Goal: Task Accomplishment & Management: Manage account settings

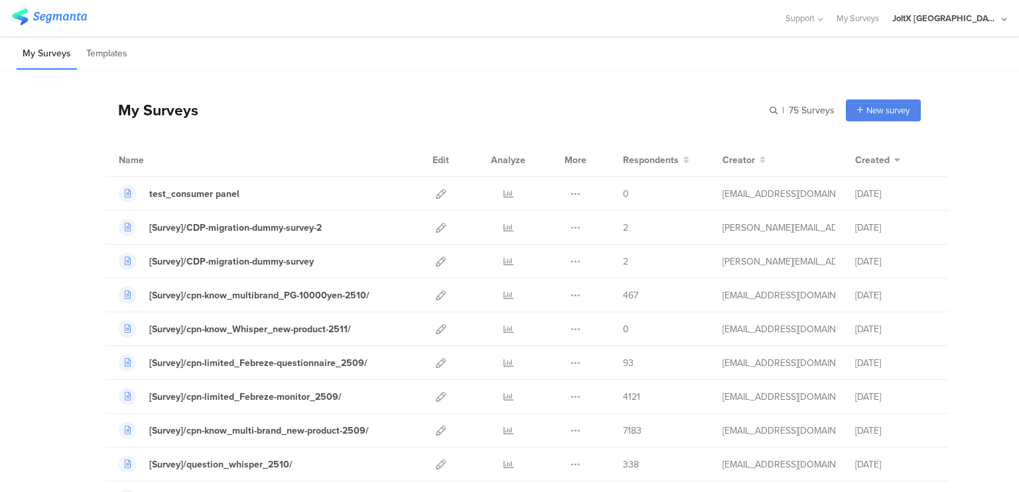
scroll to position [50, 0]
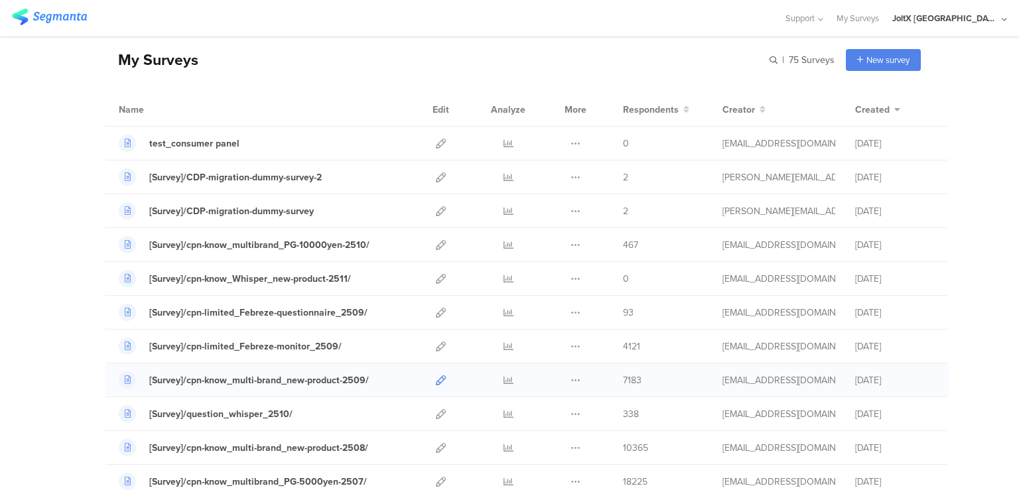
click at [436, 370] on link at bounding box center [441, 380] width 10 height 33
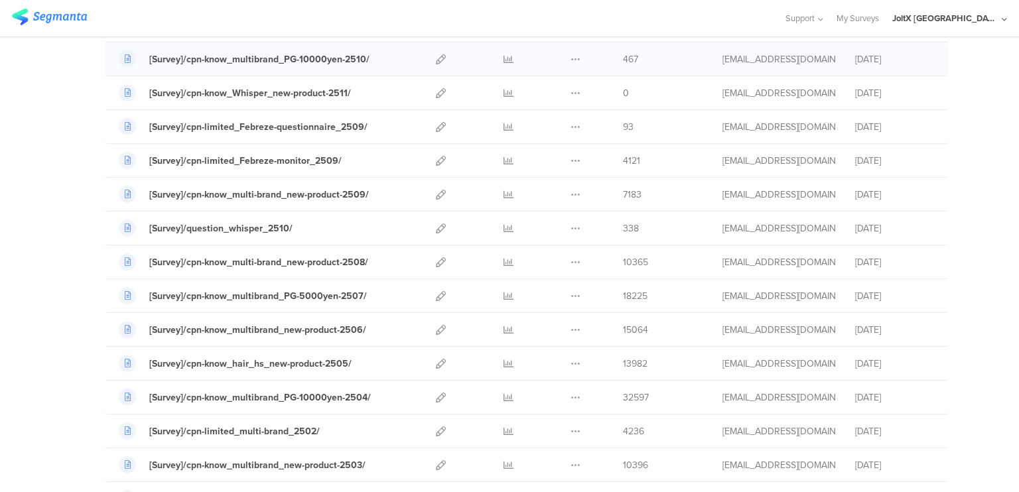
scroll to position [238, 0]
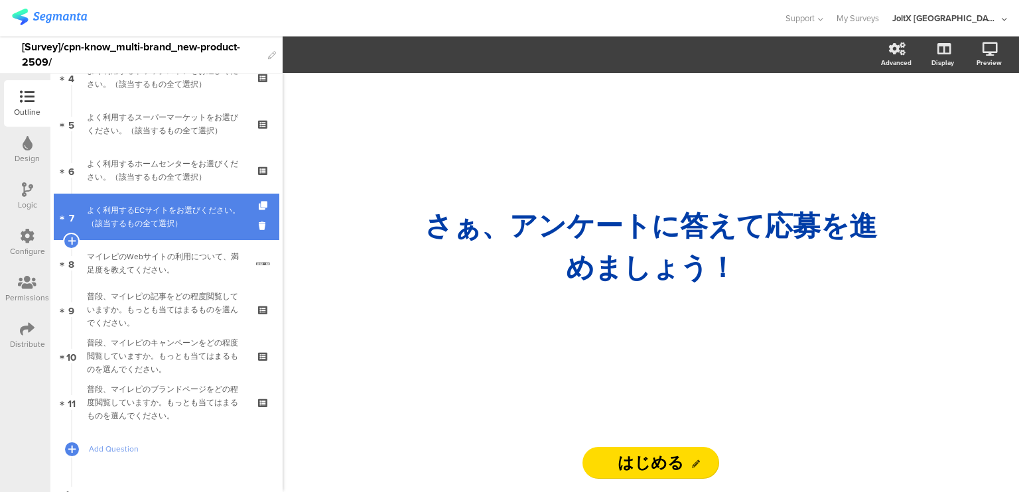
scroll to position [268, 0]
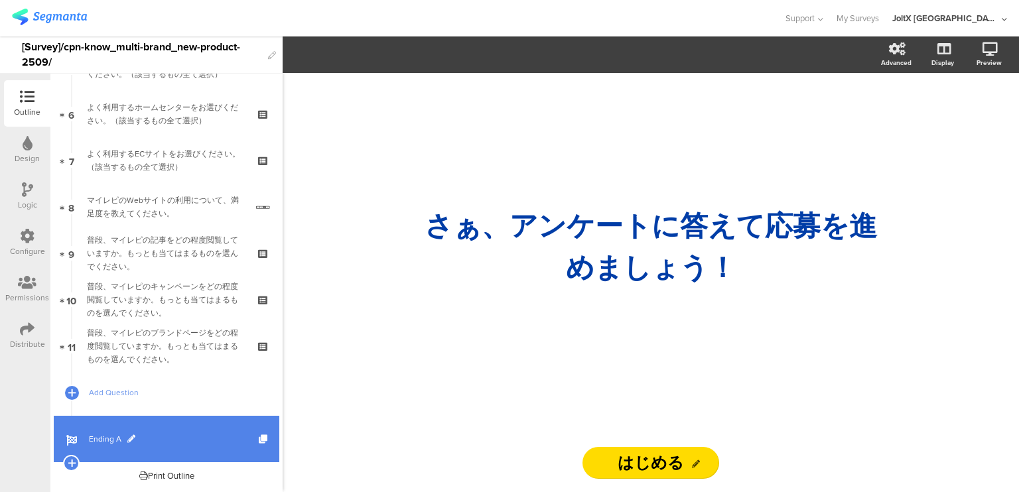
click at [125, 434] on span "Ending A" at bounding box center [174, 439] width 170 height 13
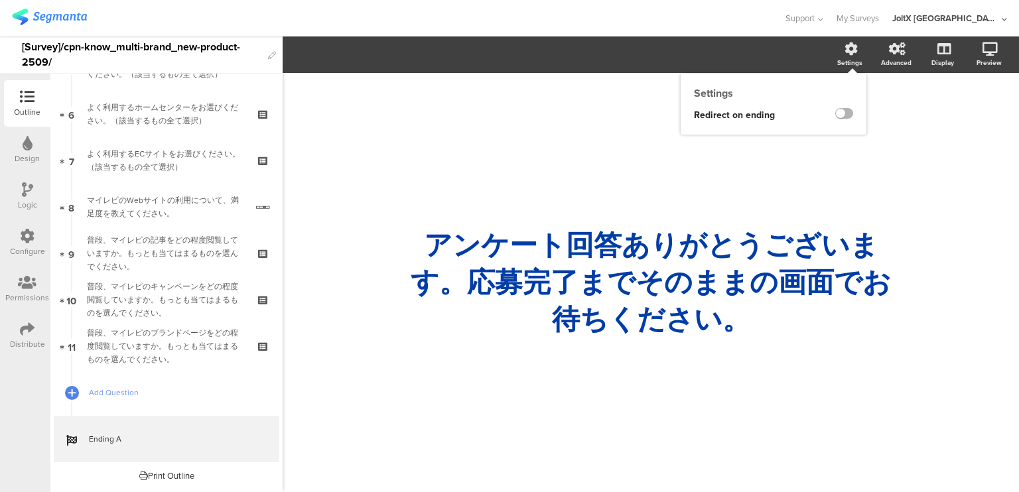
click at [847, 116] on label at bounding box center [845, 113] width 18 height 11
click at [0, 0] on input "checkbox" at bounding box center [0, 0] width 0 height 0
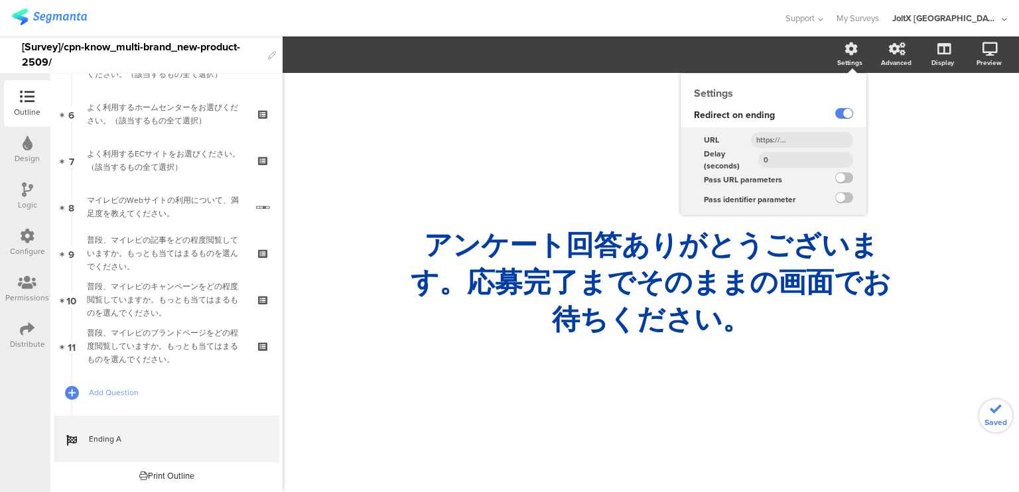
click at [829, 135] on input "text" at bounding box center [802, 140] width 102 height 16
paste input "https://www.myrepi.com/survey/cpn-know_multi-brand_new-product-2509/"
click at [803, 135] on input "text" at bounding box center [802, 140] width 102 height 16
type input "https://www.myrepi.com/survey/cpn-know_multi-brand_new-product-2509/"
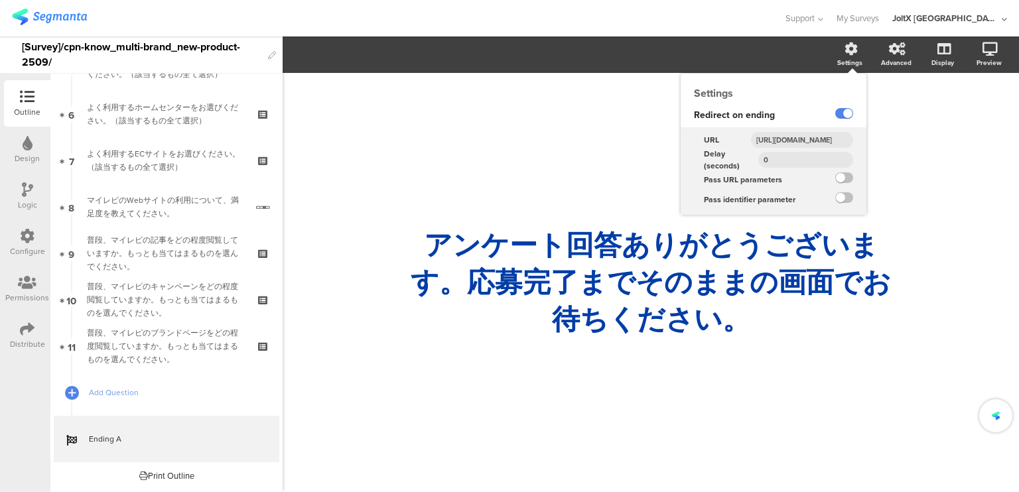
scroll to position [0, 0]
click at [780, 166] on input "0" at bounding box center [806, 160] width 95 height 16
type input "5"
click at [845, 177] on label at bounding box center [845, 178] width 18 height 11
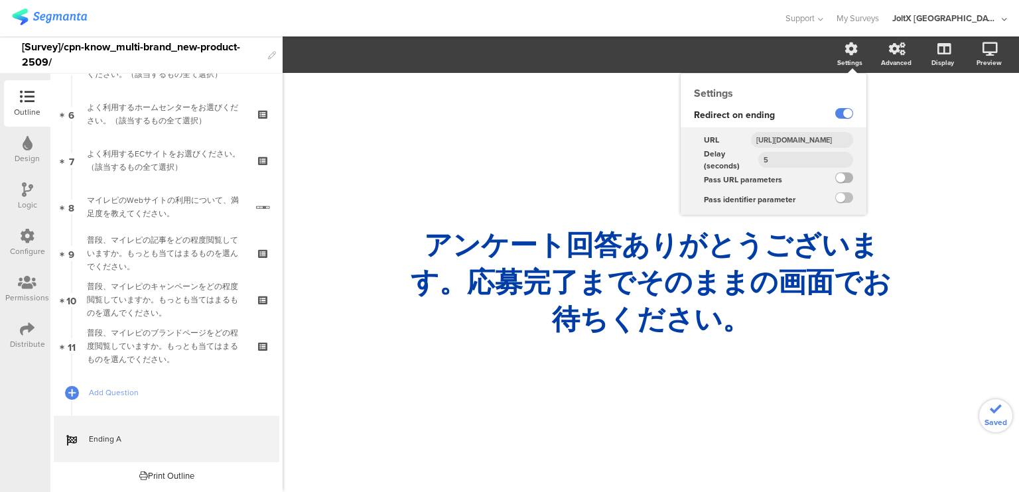
click at [0, 0] on input "checkbox" at bounding box center [0, 0] width 0 height 0
drag, startPoint x: 847, startPoint y: 198, endPoint x: 855, endPoint y: 197, distance: 7.4
click at [855, 197] on div at bounding box center [844, 200] width 44 height 20
click at [837, 196] on label at bounding box center [845, 197] width 18 height 11
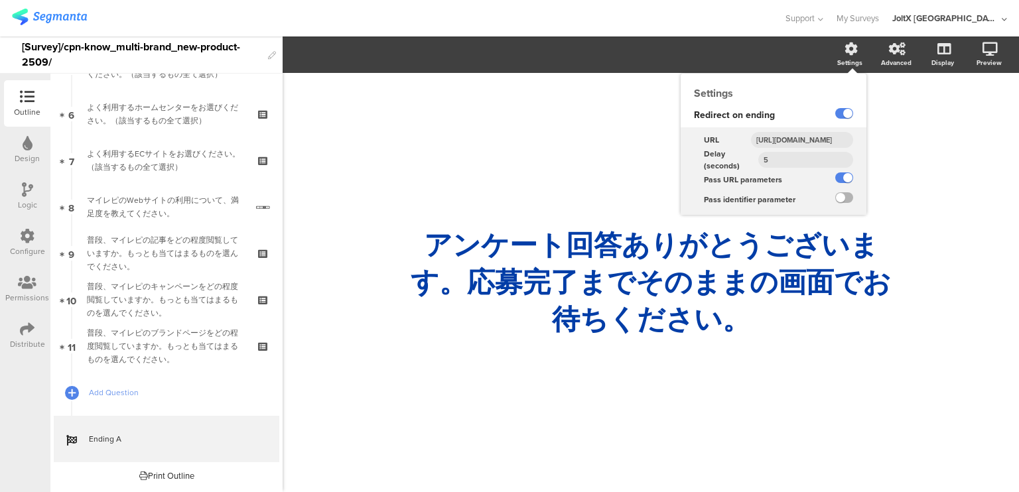
click at [0, 0] on input "checkbox" at bounding box center [0, 0] width 0 height 0
